Goal: Navigation & Orientation: Understand site structure

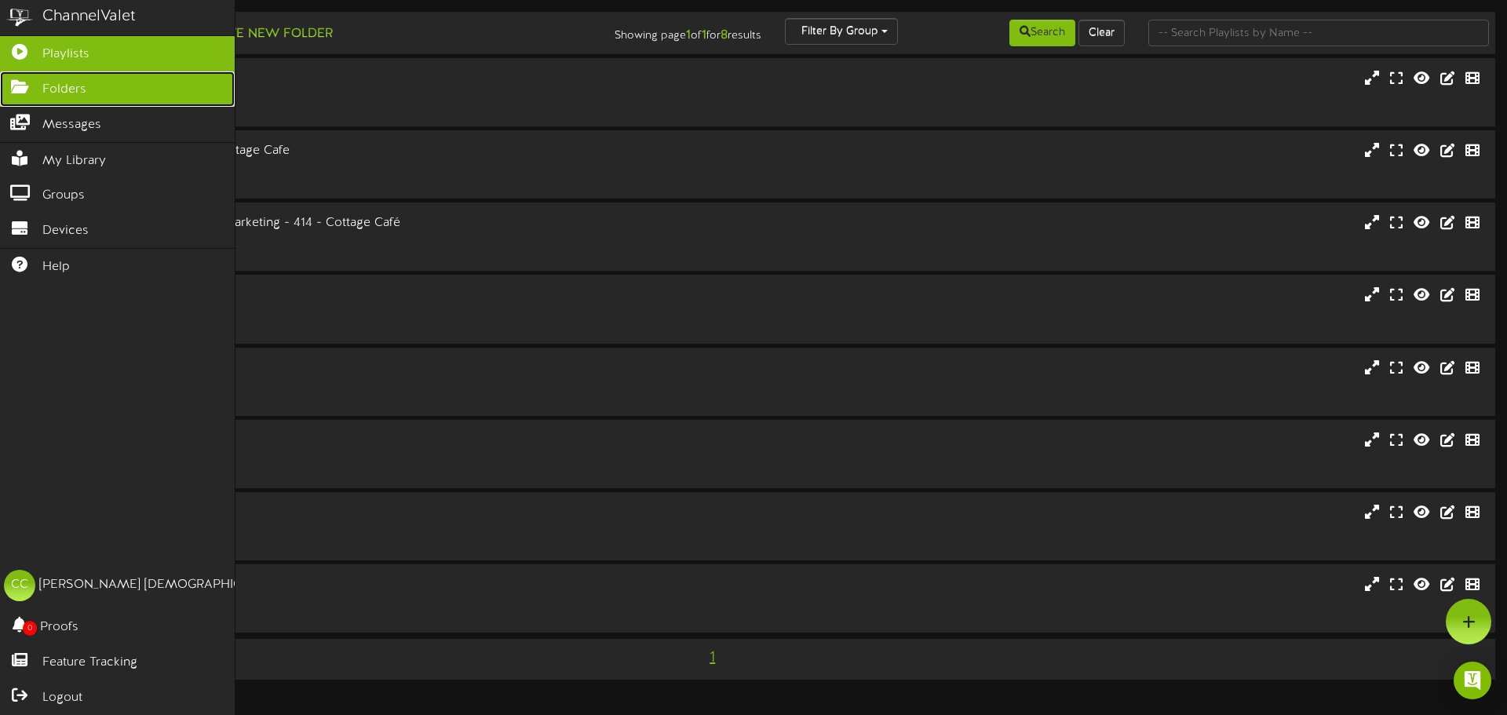
click at [39, 97] on link "Folders" at bounding box center [117, 88] width 235 height 35
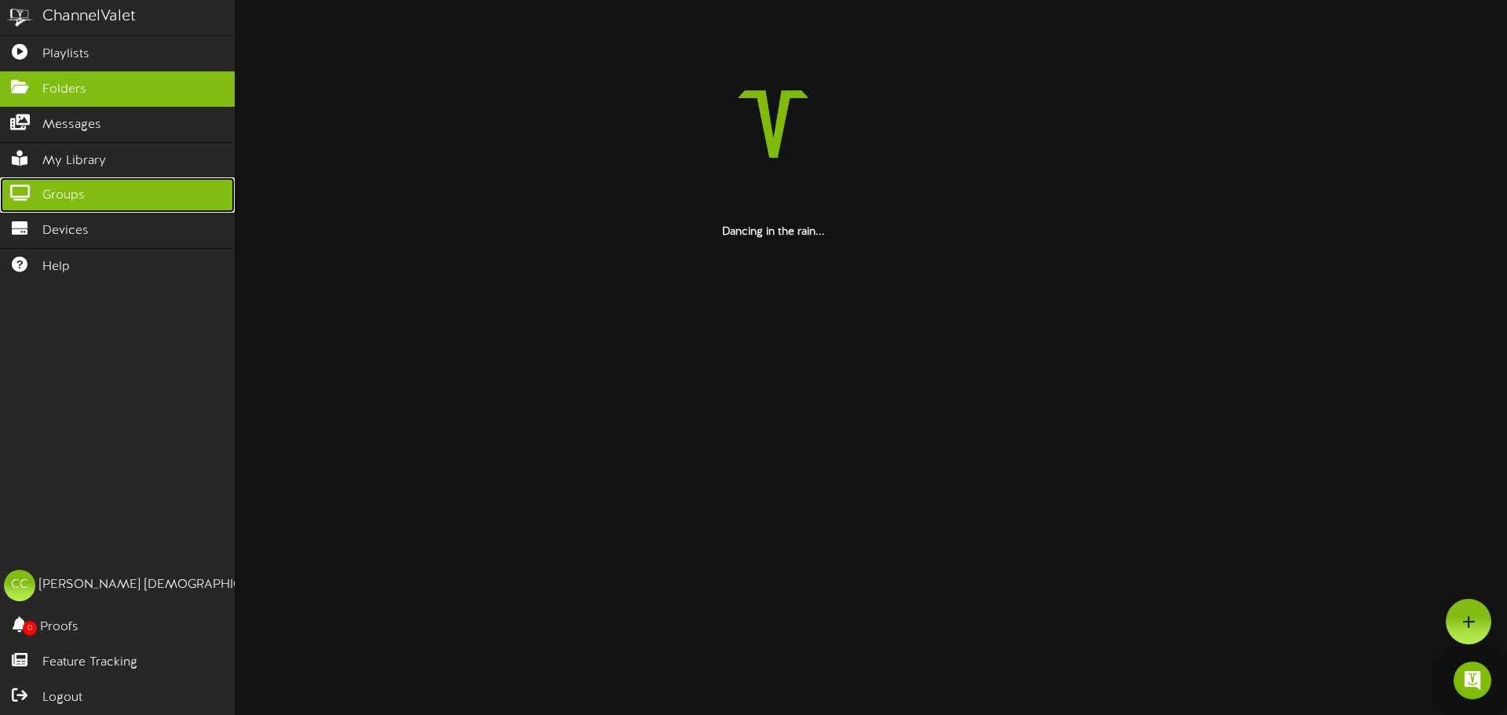
click at [65, 177] on link "Groups" at bounding box center [117, 194] width 235 height 35
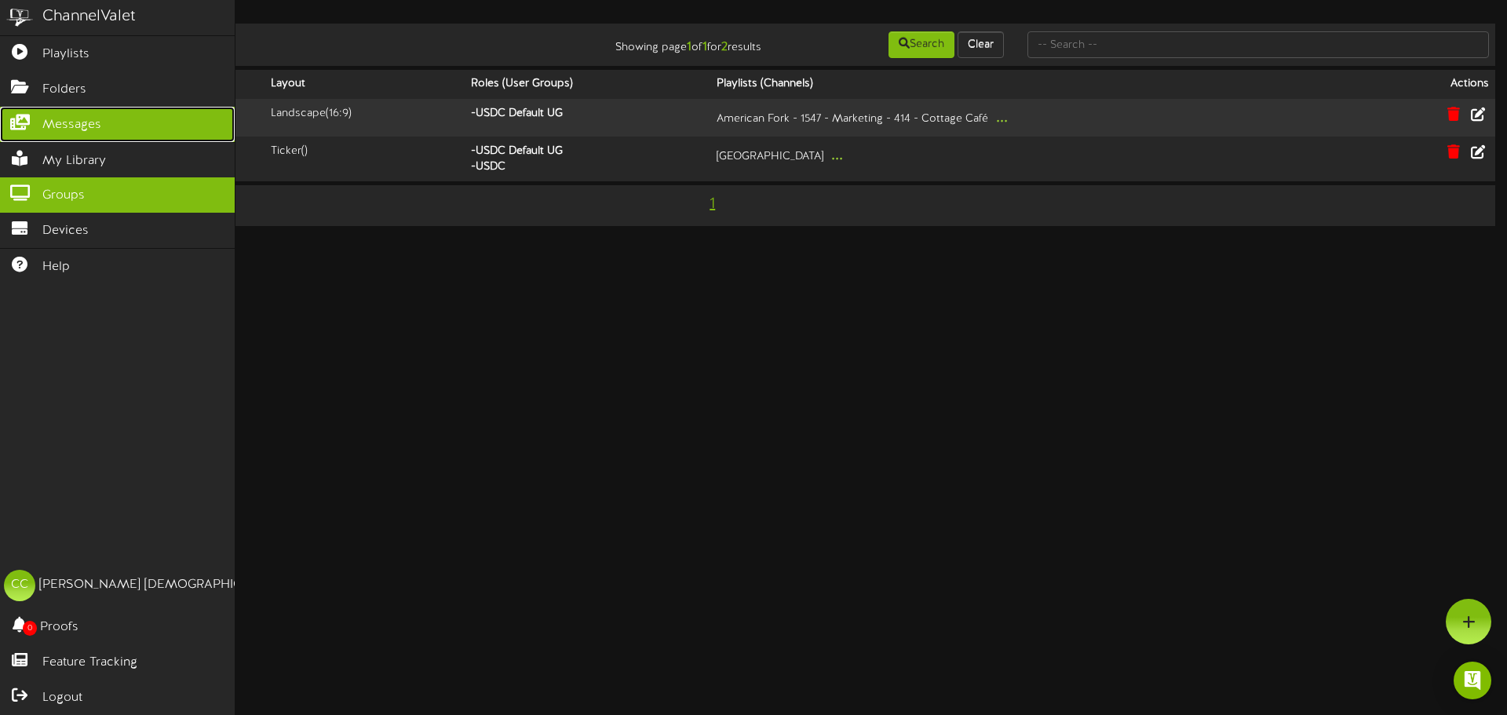
click at [71, 116] on span "Messages" at bounding box center [71, 125] width 59 height 18
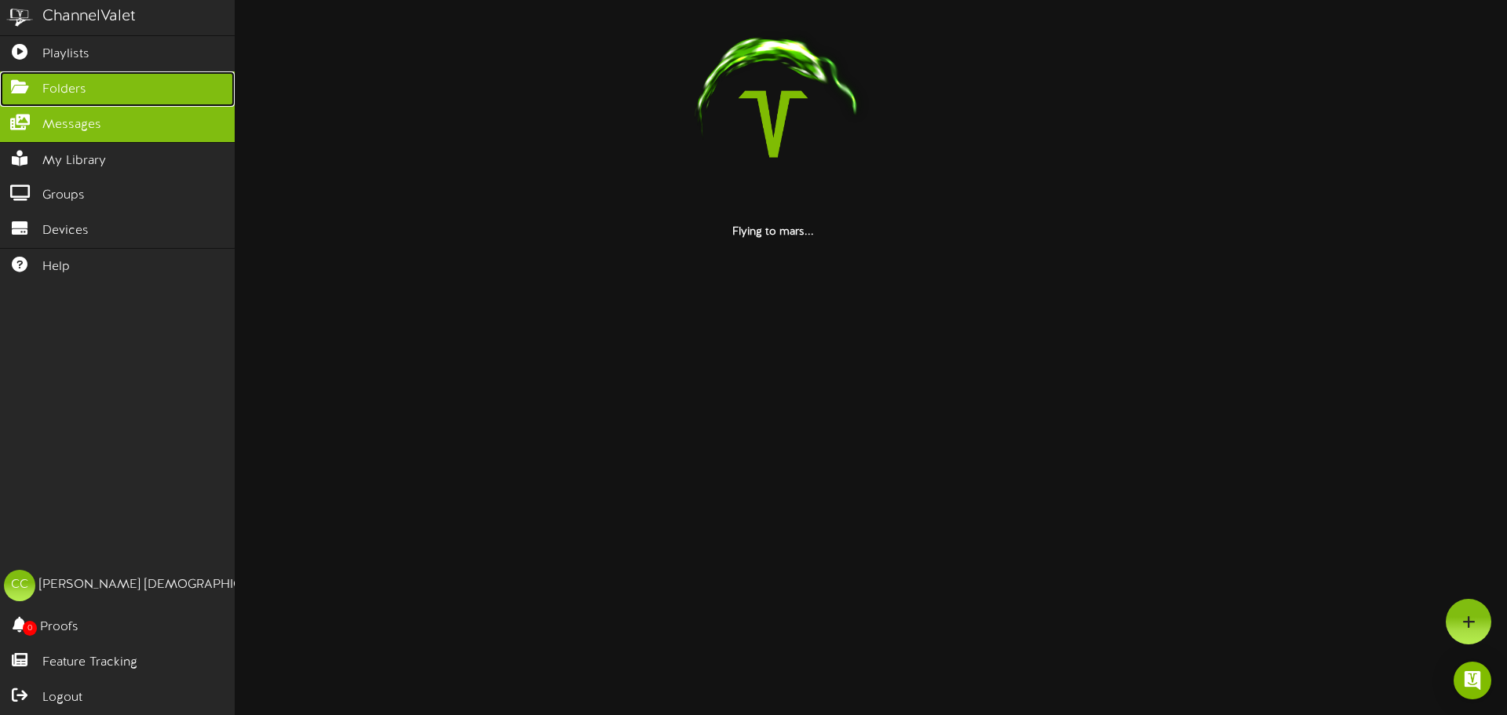
click at [54, 86] on span "Folders" at bounding box center [64, 90] width 44 height 18
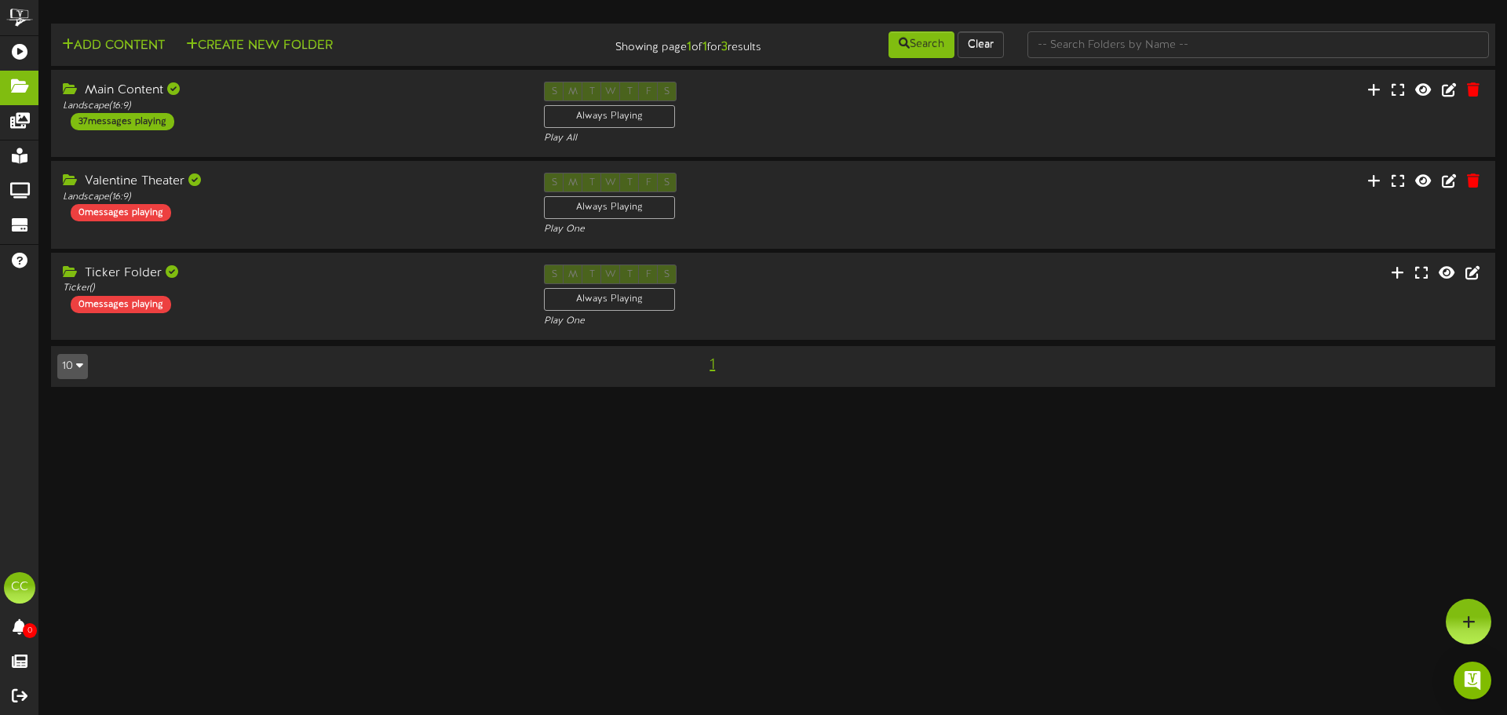
click at [1035, 403] on html "ChannelValet Playlists Folders Messages My Library Groups Devices Help CC Cynth…" at bounding box center [753, 201] width 1507 height 403
click at [961, 403] on html "ChannelValet Playlists Folders Messages My Library Groups Devices Help CC Cynth…" at bounding box center [753, 201] width 1507 height 403
